Goal: Information Seeking & Learning: Learn about a topic

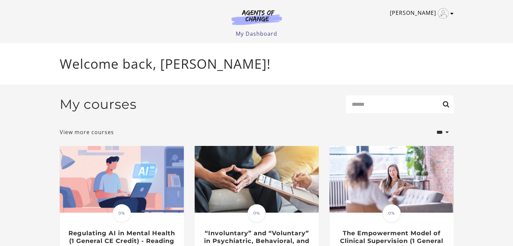
click at [419, 10] on link "[PERSON_NAME]" at bounding box center [420, 13] width 60 height 11
click at [266, 31] on link "My Dashboard" at bounding box center [256, 33] width 41 height 7
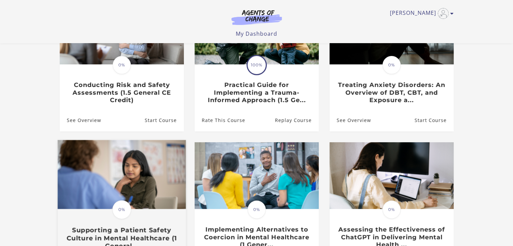
scroll to position [101, 0]
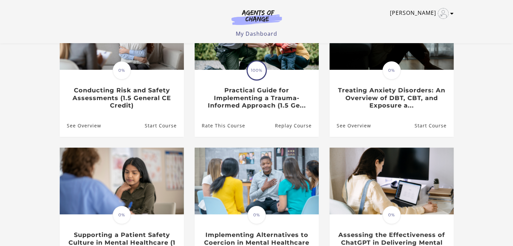
click at [442, 14] on img "Toggle menu" at bounding box center [442, 13] width 11 height 11
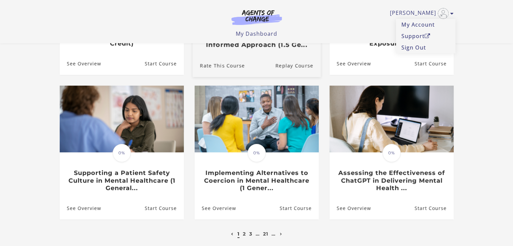
scroll to position [59, 0]
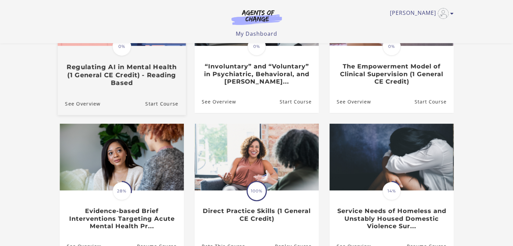
scroll to position [169, 0]
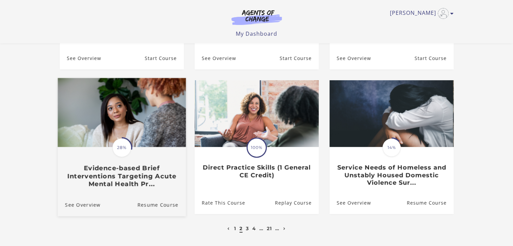
click at [124, 146] on span "28%" at bounding box center [121, 147] width 19 height 19
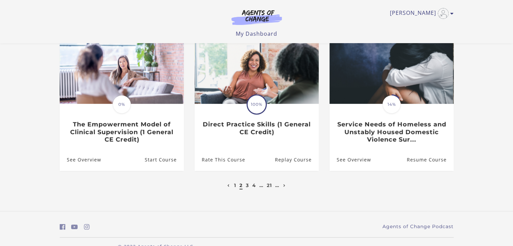
scroll to position [169, 0]
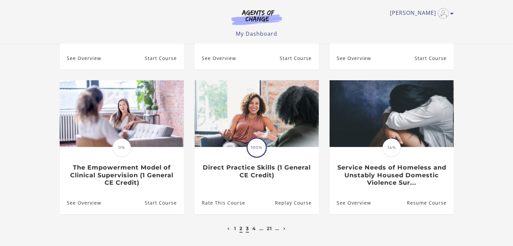
click at [248, 230] on link "3" at bounding box center [247, 228] width 3 height 6
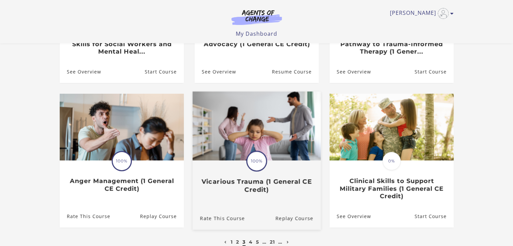
scroll to position [169, 0]
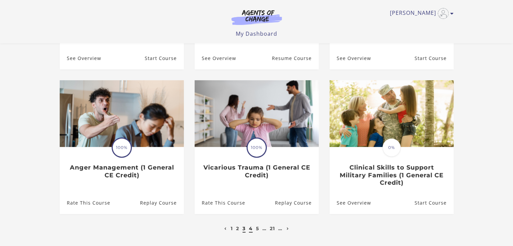
click at [251, 230] on link "4" at bounding box center [251, 228] width 4 height 6
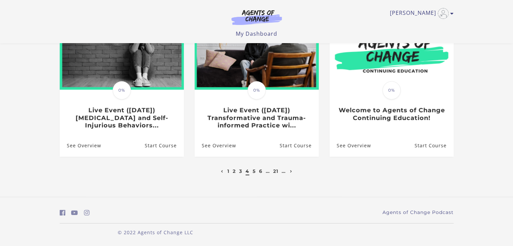
scroll to position [227, 0]
click at [252, 170] on li "5" at bounding box center [254, 171] width 5 height 8
click at [256, 170] on ul "1 2 3 4 5 6 … 21 …" at bounding box center [256, 171] width 75 height 8
click at [253, 171] on link "5" at bounding box center [253, 171] width 3 height 6
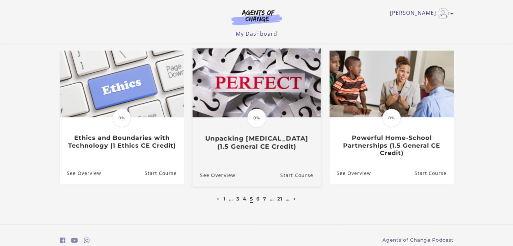
scroll to position [227, 0]
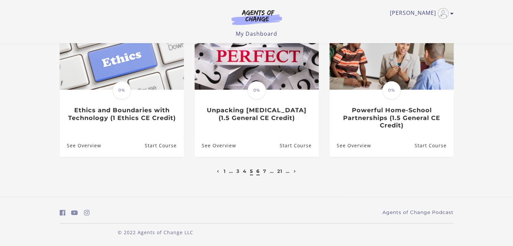
click at [258, 172] on link "6" at bounding box center [257, 171] width 3 height 6
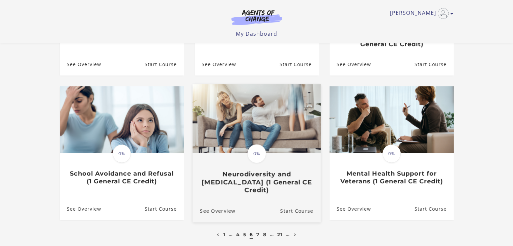
scroll to position [219, 0]
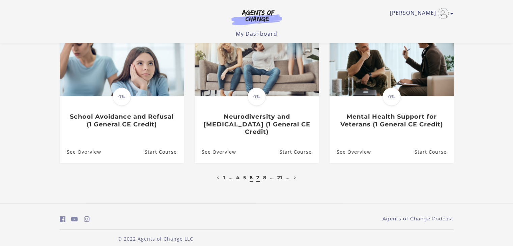
click at [257, 175] on link "7" at bounding box center [257, 178] width 3 height 6
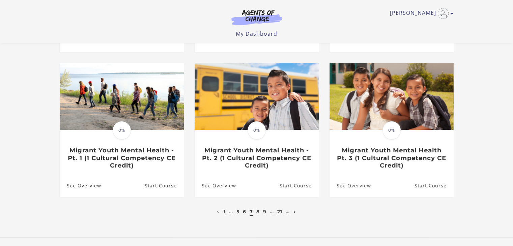
scroll to position [219, 0]
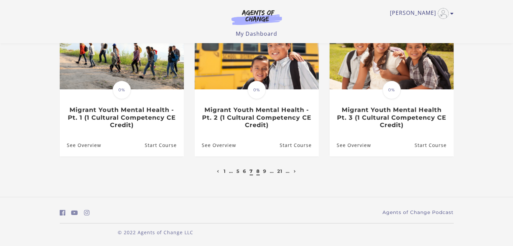
click at [259, 170] on link "8" at bounding box center [257, 171] width 3 height 6
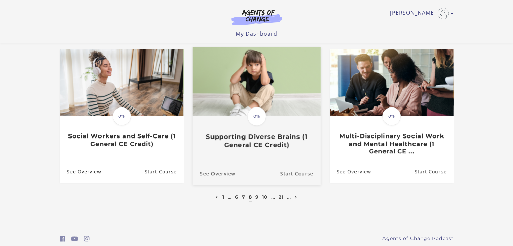
scroll to position [227, 0]
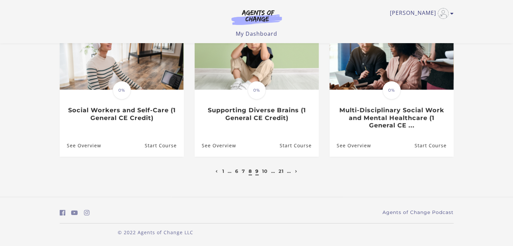
click at [256, 172] on link "9" at bounding box center [256, 171] width 3 height 6
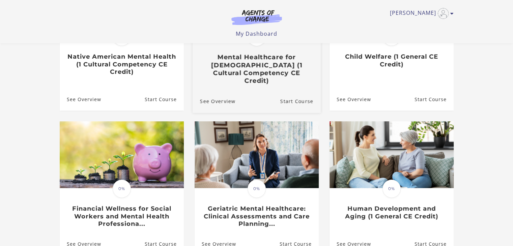
scroll to position [169, 0]
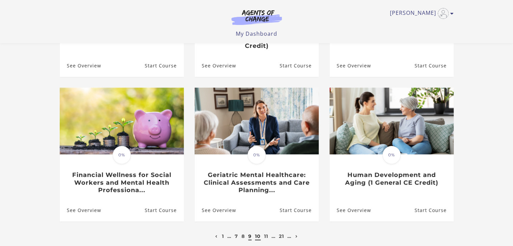
click at [257, 233] on link "10" at bounding box center [258, 236] width 6 height 6
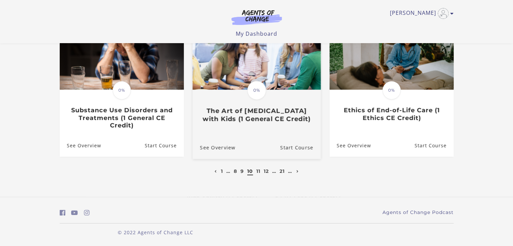
scroll to position [227, 0]
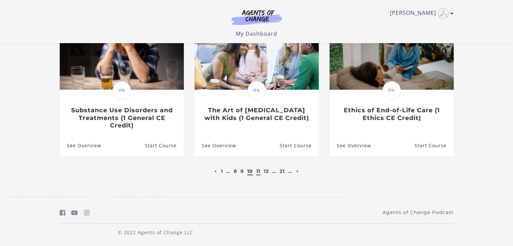
click at [257, 173] on link "11" at bounding box center [258, 171] width 4 height 6
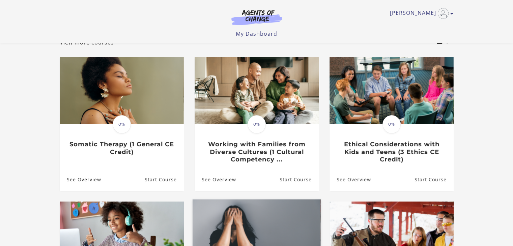
scroll to position [169, 0]
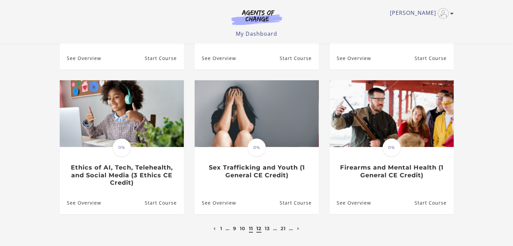
click at [259, 231] on link "12" at bounding box center [258, 228] width 5 height 6
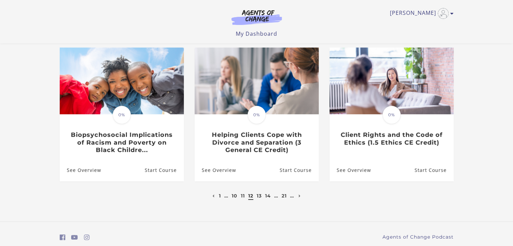
scroll to position [202, 0]
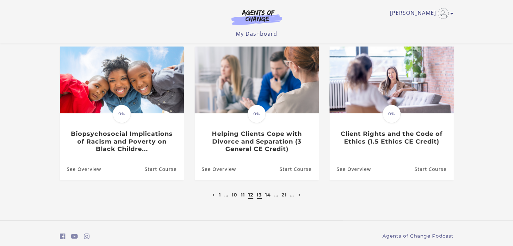
click at [260, 196] on link "13" at bounding box center [258, 195] width 5 height 6
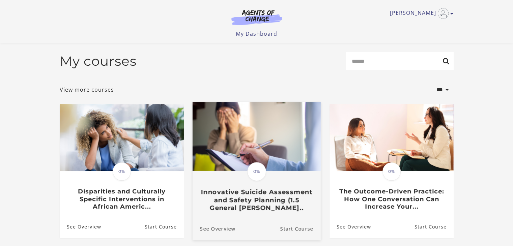
scroll to position [169, 0]
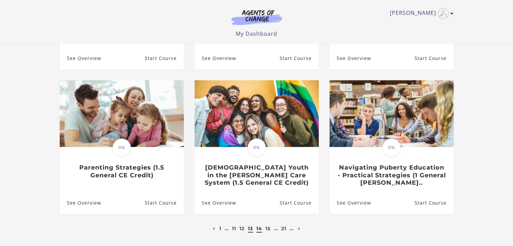
click at [258, 230] on link "14" at bounding box center [259, 228] width 6 height 6
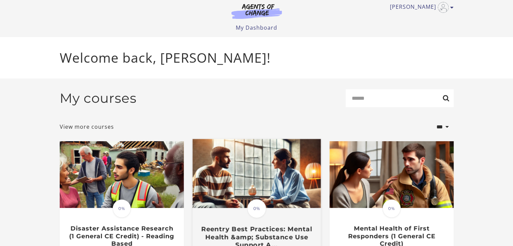
scroll to position [202, 0]
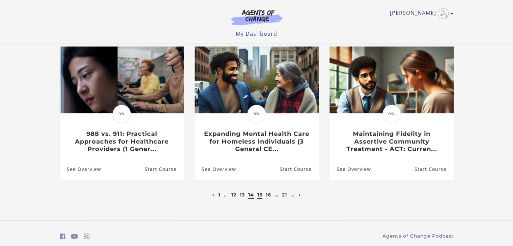
click at [259, 196] on link "15" at bounding box center [259, 195] width 5 height 6
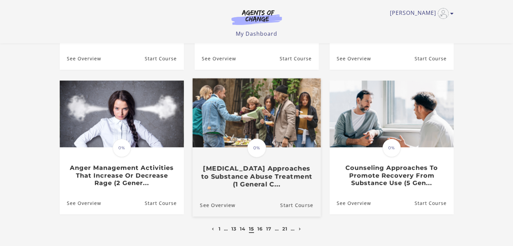
scroll to position [169, 0]
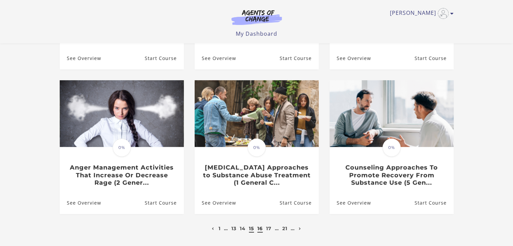
click at [261, 229] on link "16" at bounding box center [259, 228] width 5 height 6
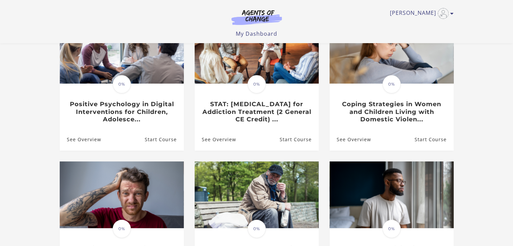
scroll to position [202, 0]
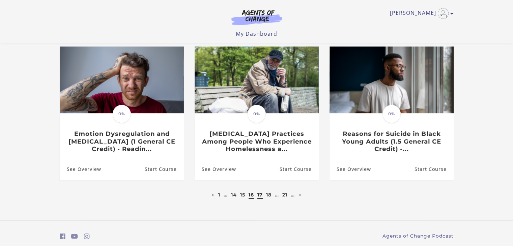
click at [258, 195] on link "17" at bounding box center [259, 195] width 5 height 6
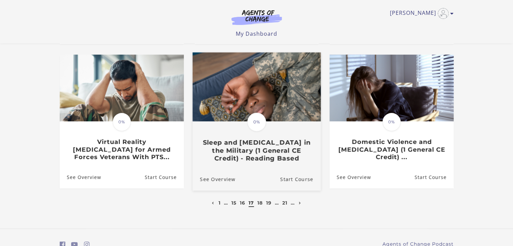
scroll to position [227, 0]
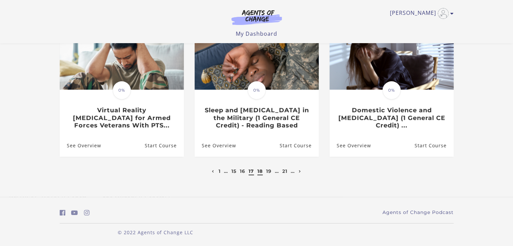
click at [259, 169] on link "18" at bounding box center [259, 171] width 5 height 6
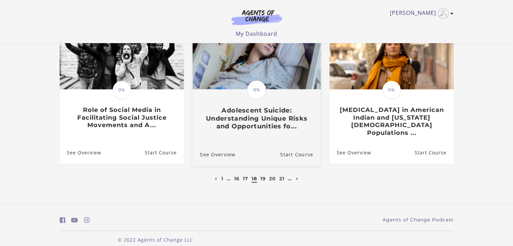
scroll to position [227, 0]
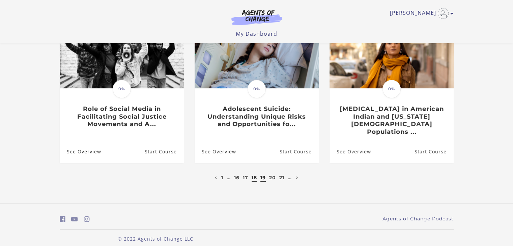
click at [263, 175] on link "19" at bounding box center [262, 178] width 5 height 6
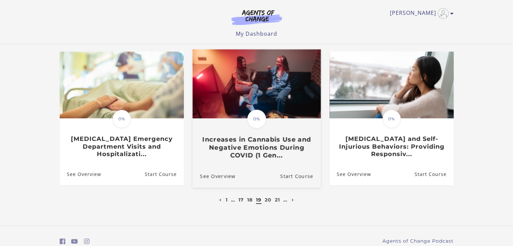
scroll to position [202, 0]
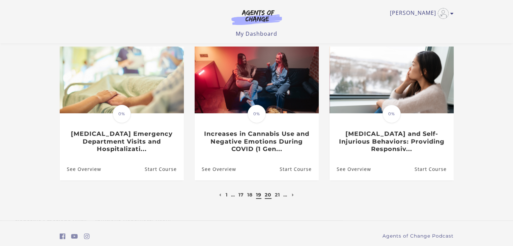
click at [268, 198] on link "20" at bounding box center [268, 195] width 7 height 6
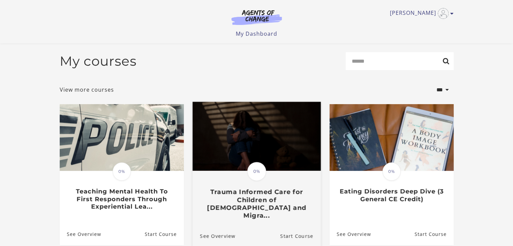
scroll to position [169, 0]
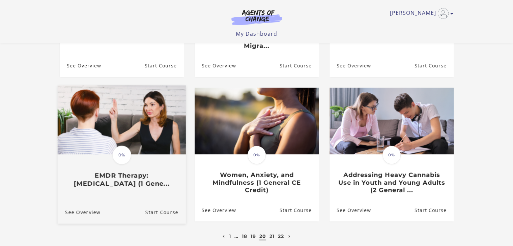
click at [118, 172] on h3 "EMDR Therapy: [MEDICAL_DATA] (1 Gene..." at bounding box center [121, 180] width 113 height 16
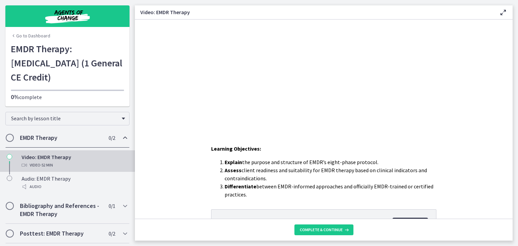
scroll to position [101, 0]
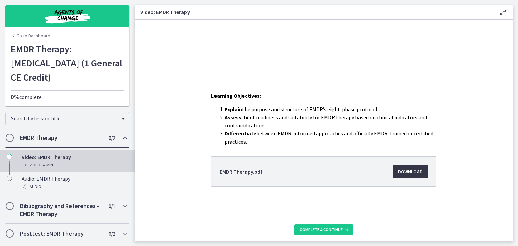
click at [400, 171] on span "Download Opens in a new window" at bounding box center [410, 171] width 25 height 8
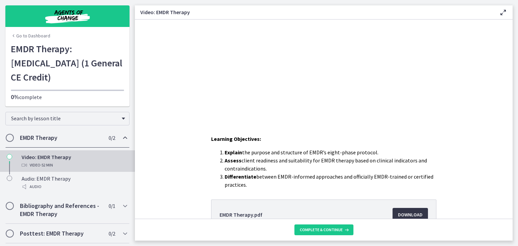
scroll to position [0, 0]
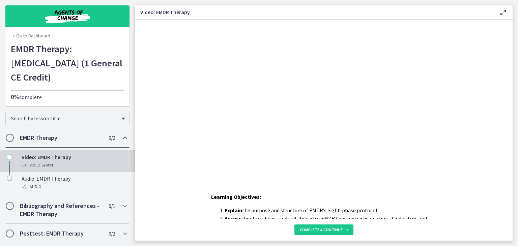
click at [499, 13] on icon at bounding box center [503, 12] width 8 height 8
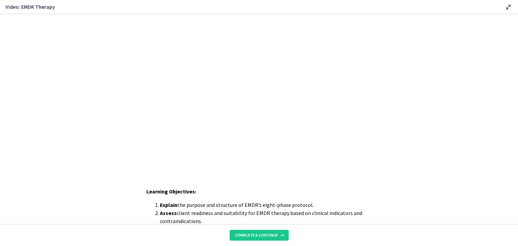
click at [504, 5] on div "Disable fullscreen" at bounding box center [506, 7] width 11 height 8
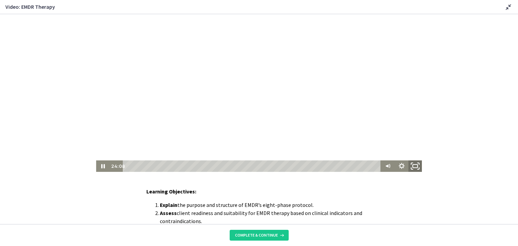
click at [415, 162] on icon "Fullscreen" at bounding box center [415, 166] width 16 height 14
click at [411, 165] on icon "Fullscreen" at bounding box center [415, 166] width 16 height 14
click at [101, 165] on icon "Pause" at bounding box center [103, 166] width 4 height 4
